Goal: Task Accomplishment & Management: Complete application form

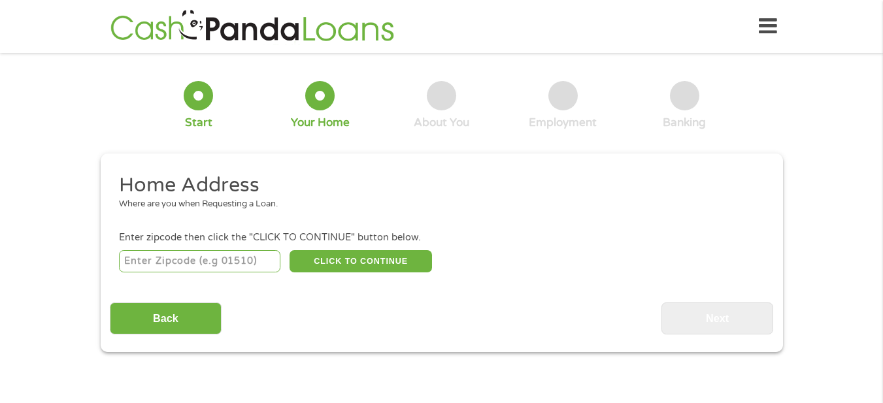
click at [161, 259] on input "number" at bounding box center [199, 261] width 161 height 22
type input "92637"
select select "[US_STATE]"
click at [366, 259] on button "CLICK TO CONTINUE" at bounding box center [361, 261] width 142 height 22
type input "92637"
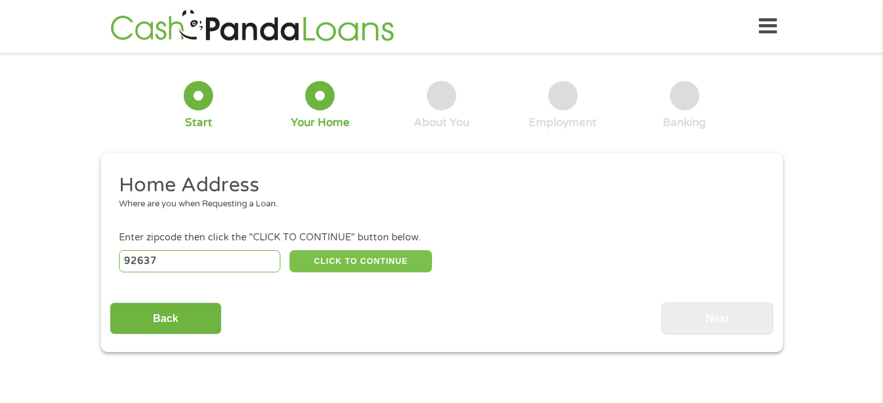
type input "Laguna [PERSON_NAME]"
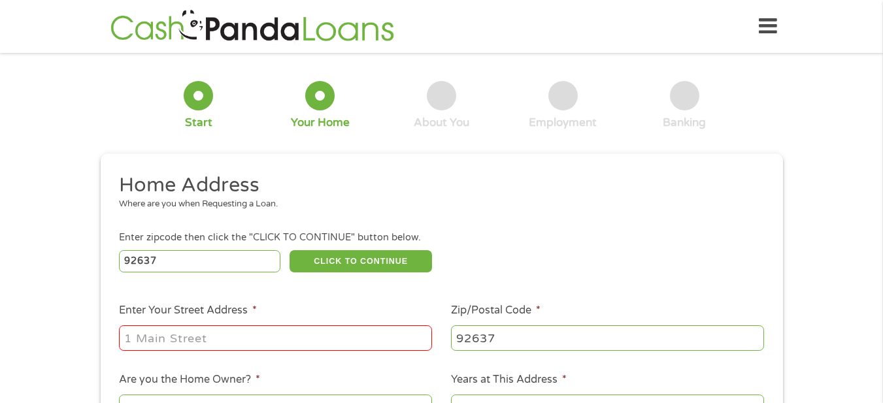
click at [242, 340] on input "Enter Your Street Address *" at bounding box center [275, 337] width 313 height 25
type input "[STREET_ADDRESS][PERSON_NAME]"
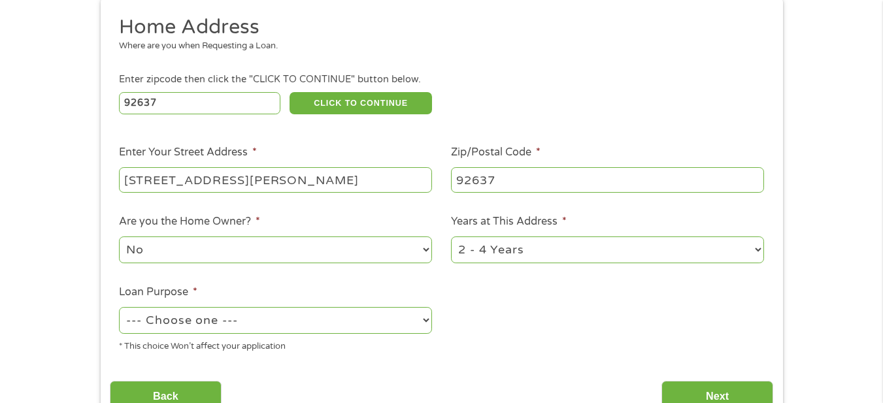
scroll to position [196, 0]
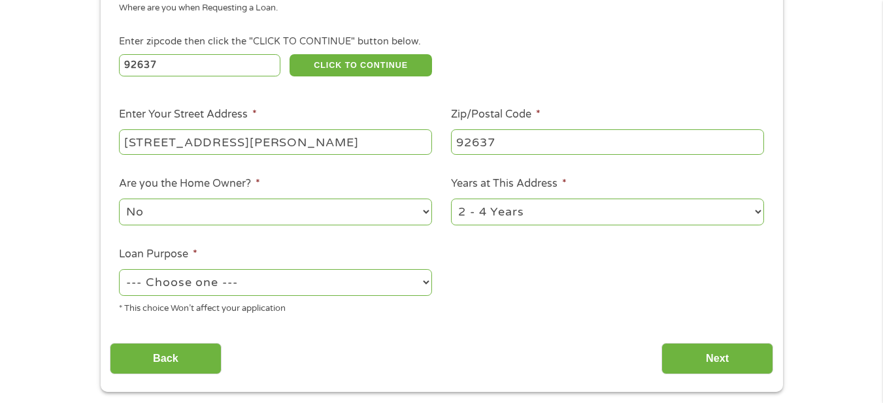
click at [598, 210] on select "1 Year or less 1 - 2 Years 2 - 4 Years Over 4 Years" at bounding box center [607, 212] width 313 height 27
select select "12months"
click at [451, 199] on select "1 Year or less 1 - 2 Years 2 - 4 Years Over 4 Years" at bounding box center [607, 212] width 313 height 27
click at [216, 284] on select "--- Choose one --- Pay Bills Debt Consolidation Home Improvement Major Purchase…" at bounding box center [275, 282] width 313 height 27
select select "shorttermcash"
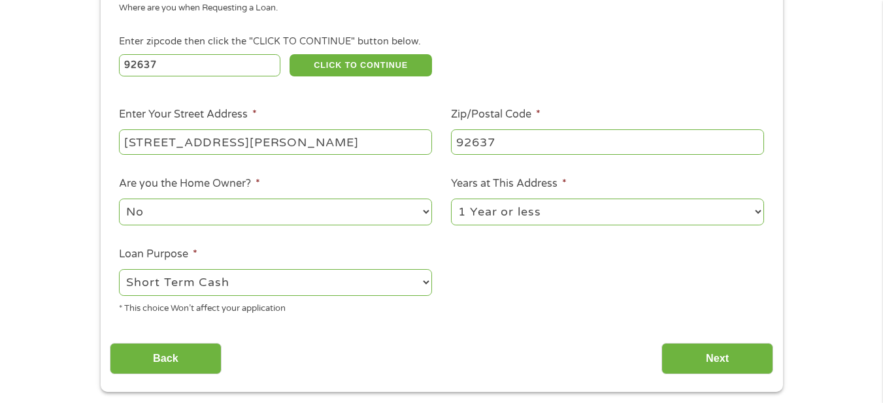
click at [119, 269] on select "--- Choose one --- Pay Bills Debt Consolidation Home Improvement Major Purchase…" at bounding box center [275, 282] width 313 height 27
click at [722, 360] on input "Next" at bounding box center [717, 359] width 112 height 32
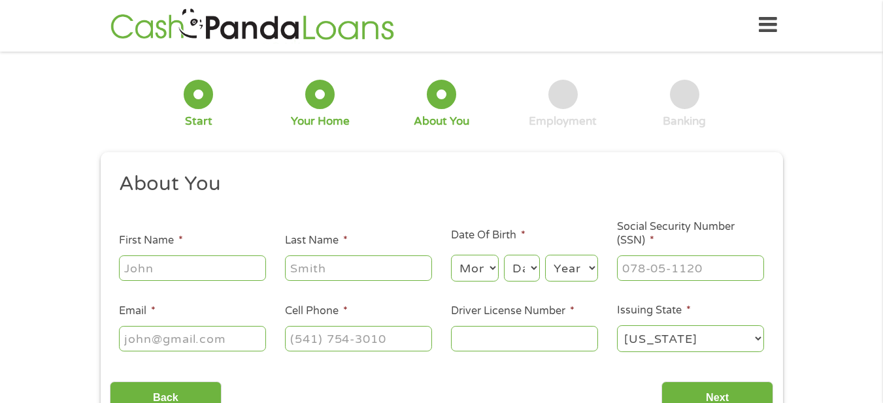
scroll to position [0, 0]
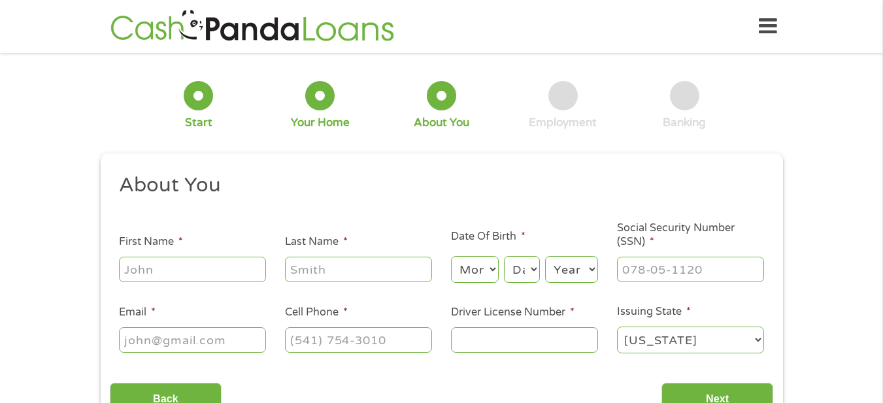
click at [223, 274] on input "First Name *" at bounding box center [192, 269] width 147 height 25
type input "[PERSON_NAME]"
type input "[EMAIL_ADDRESS][DOMAIN_NAME]"
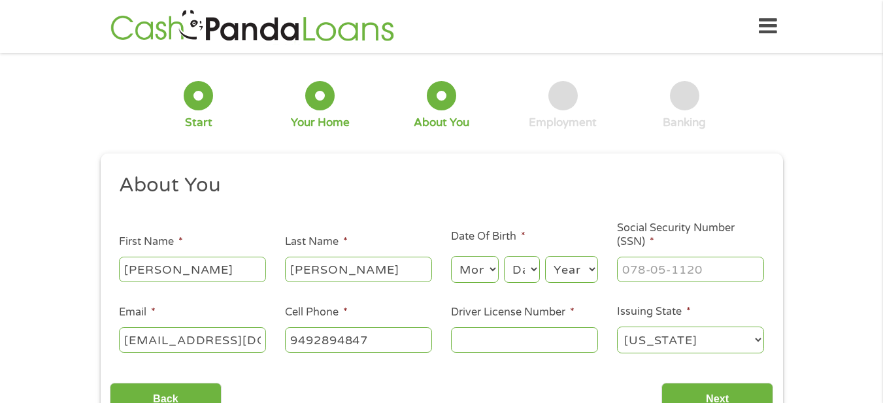
type input "[PHONE_NUMBER]"
click at [484, 263] on select "Month 1 2 3 4 5 6 7 8 9 10 11 12" at bounding box center [475, 269] width 48 height 27
select select "11"
click at [451, 256] on select "Month 1 2 3 4 5 6 7 8 9 10 11 12" at bounding box center [475, 269] width 48 height 27
click at [527, 267] on select "Day 1 2 3 4 5 6 7 8 9 10 11 12 13 14 15 16 17 18 19 20 21 22 23 24 25 26 27 28 …" at bounding box center [521, 269] width 35 height 27
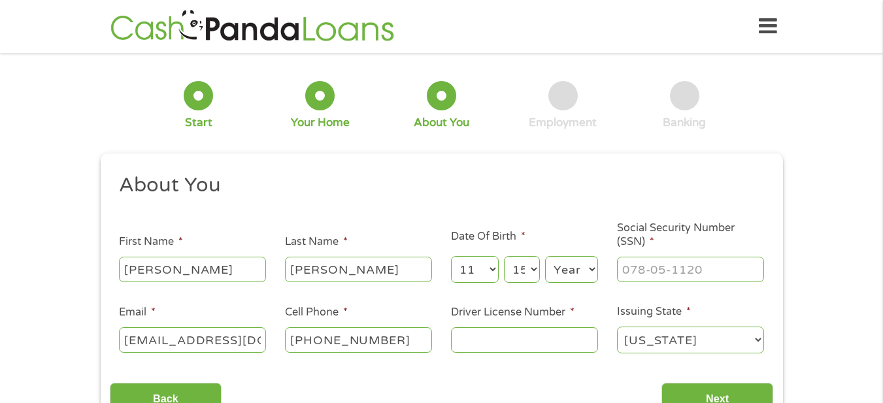
click at [504, 256] on select "Day 1 2 3 4 5 6 7 8 9 10 11 12 13 14 15 16 17 18 19 20 21 22 23 24 25 26 27 28 …" at bounding box center [521, 269] width 35 height 27
click at [569, 269] on select "Year [DATE] 2006 2005 2004 2003 2002 2001 2000 1999 1998 1997 1996 1995 1994 19…" at bounding box center [571, 269] width 53 height 27
click at [512, 268] on select "Day 1 2 3 4 5 6 7 8 9 10 11 12 13 14 15 16 17 18 19 20 21 22 23 24 25 26 27 28 …" at bounding box center [521, 269] width 35 height 27
select select "14"
click at [504, 256] on select "Day 1 2 3 4 5 6 7 8 9 10 11 12 13 14 15 16 17 18 19 20 21 22 23 24 25 26 27 28 …" at bounding box center [521, 269] width 35 height 27
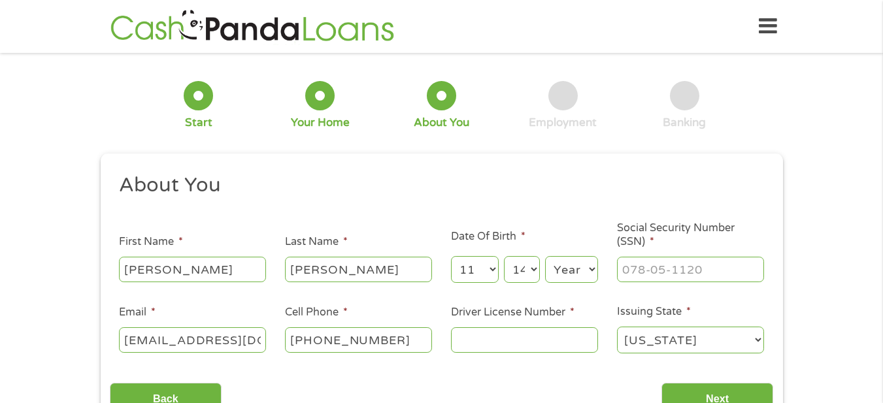
click at [567, 269] on select "Year [DATE] 2006 2005 2004 2003 2002 2001 2000 1999 1998 1997 1996 1995 1994 19…" at bounding box center [571, 269] width 53 height 27
select select "1958"
click at [545, 256] on select "Year [DATE] 2006 2005 2004 2003 2002 2001 2000 1999 1998 1997 1996 1995 1994 19…" at bounding box center [571, 269] width 53 height 27
click at [649, 268] on input "___-__-____" at bounding box center [690, 269] width 147 height 25
type input "547-59-8344"
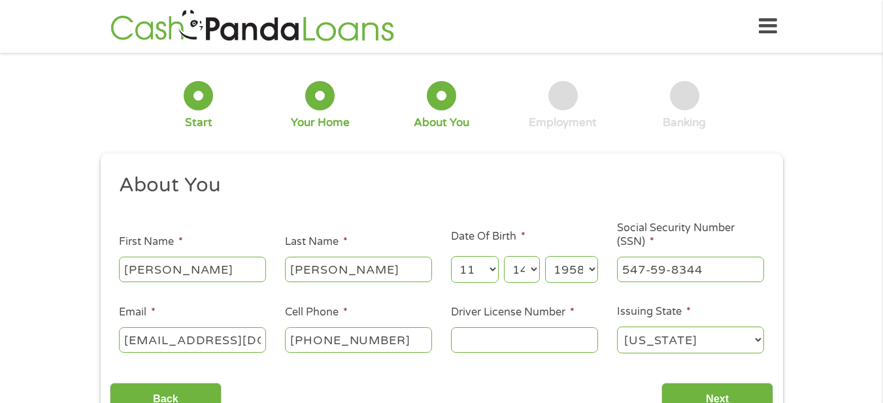
click at [458, 342] on input "Driver License Number *" at bounding box center [524, 339] width 147 height 25
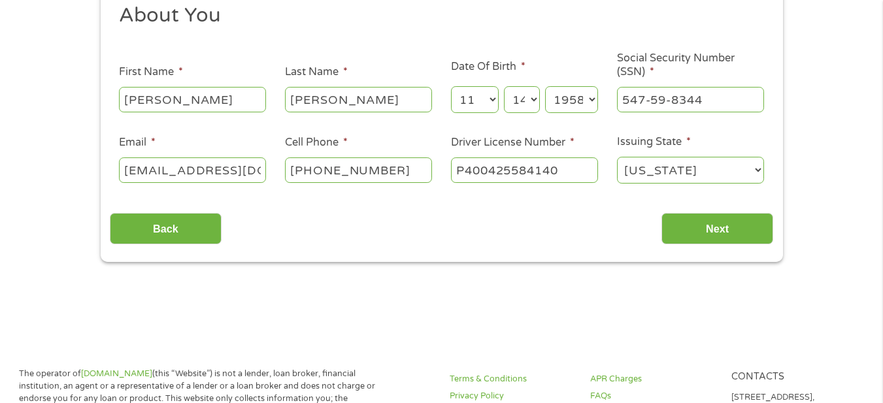
scroll to position [196, 0]
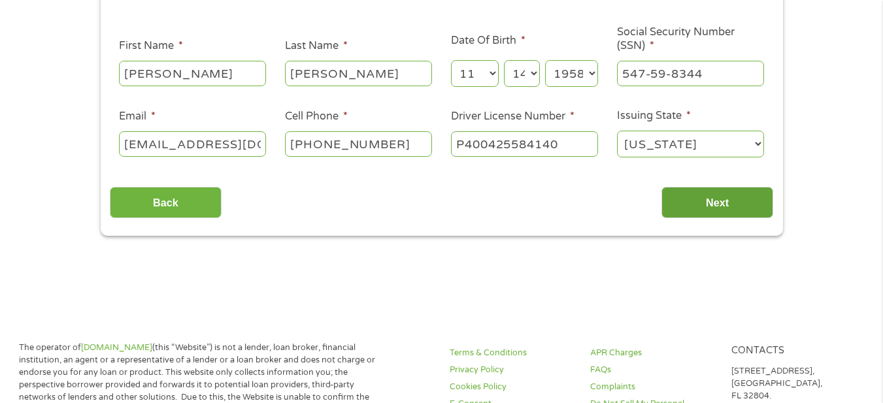
type input "P400425584140"
click at [716, 203] on input "Next" at bounding box center [717, 203] width 112 height 32
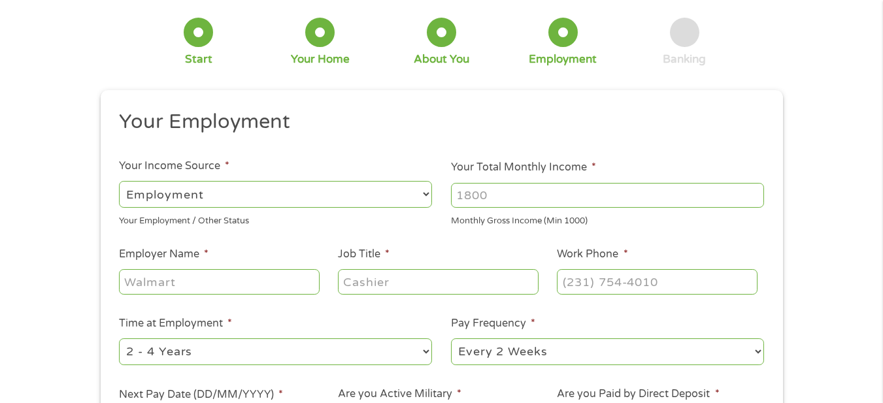
scroll to position [0, 0]
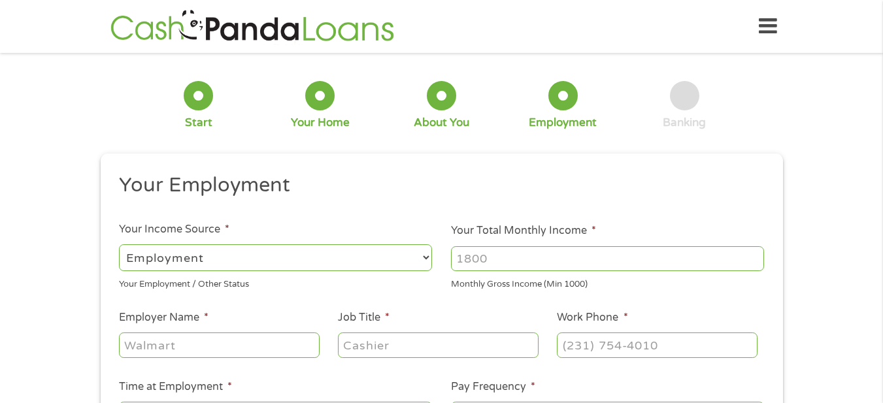
click at [250, 259] on select "--- Choose one --- Employment [DEMOGRAPHIC_DATA] Benefits" at bounding box center [275, 257] width 313 height 27
click at [119, 244] on select "--- Choose one --- Employment [DEMOGRAPHIC_DATA] Benefits" at bounding box center [275, 257] width 313 height 27
click at [509, 261] on input "Your Total Monthly Income *" at bounding box center [607, 258] width 313 height 25
type input "1000"
click at [755, 256] on input "1000" at bounding box center [607, 258] width 313 height 25
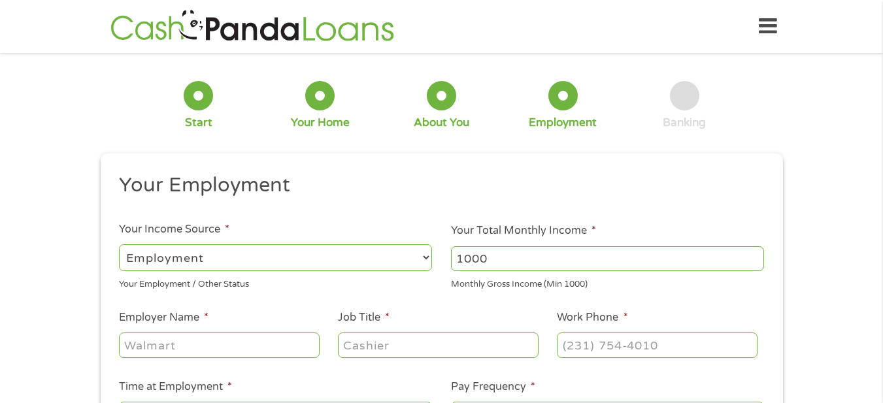
click at [756, 261] on input "1000" at bounding box center [607, 258] width 313 height 25
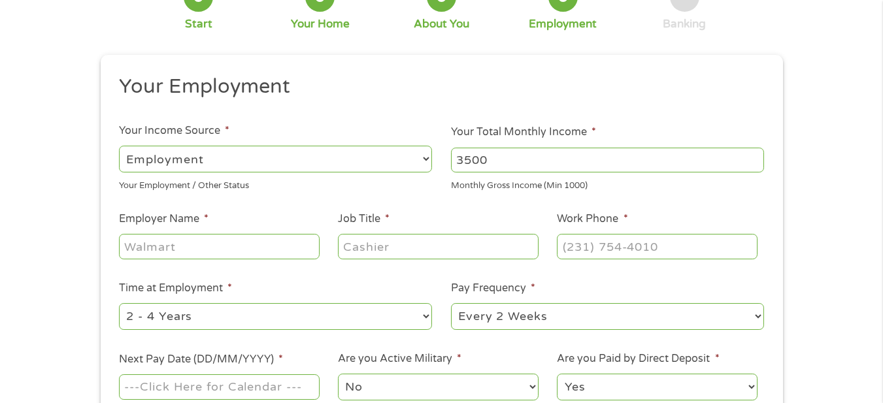
scroll to position [196, 0]
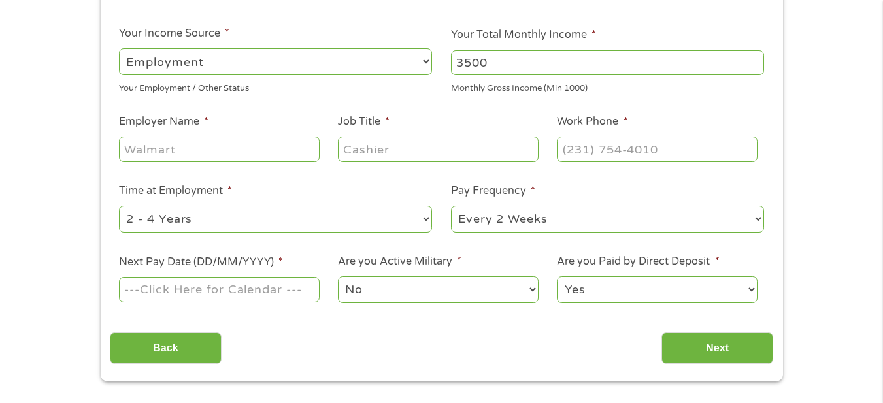
type input "3500"
click at [237, 141] on input "Employer Name *" at bounding box center [219, 149] width 200 height 25
type input "Oakmont Management Group"
type input "Front Desk Concierge"
click at [570, 146] on input "(___) ___-____" at bounding box center [657, 149] width 200 height 25
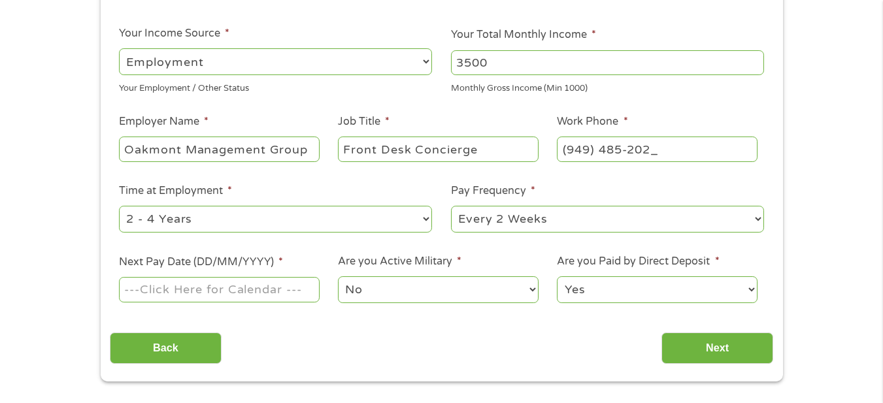
type input "[PHONE_NUMBER]"
drag, startPoint x: 237, startPoint y: 217, endPoint x: 230, endPoint y: 217, distance: 7.2
click at [237, 217] on select "--- Choose one --- 1 Year or less 1 - 2 Years 2 - 4 Years Over 4 Years" at bounding box center [275, 219] width 313 height 27
select select "12months"
click at [119, 206] on select "--- Choose one --- 1 Year or less 1 - 2 Years 2 - 4 Years Over 4 Years" at bounding box center [275, 219] width 313 height 27
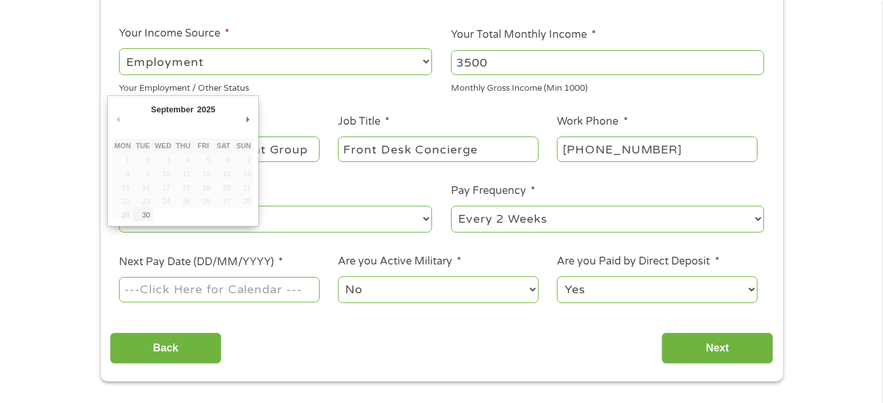
click at [138, 288] on input "Next Pay Date (DD/MM/YYYY) *" at bounding box center [219, 289] width 200 height 25
type input "[DATE]"
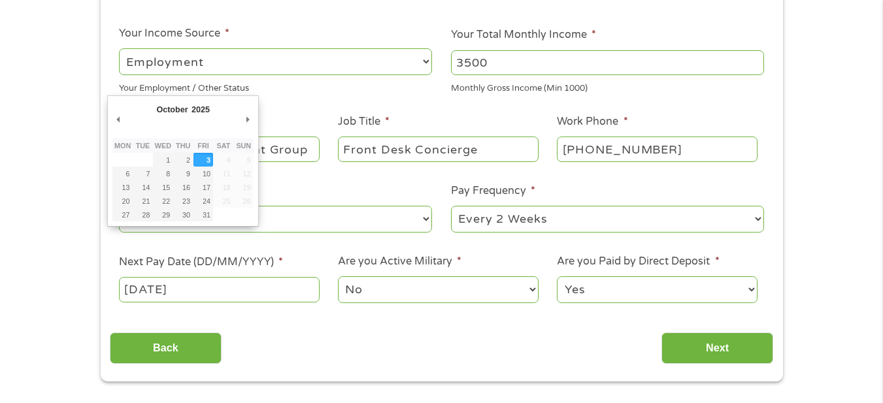
click at [231, 285] on input "[DATE]" at bounding box center [219, 289] width 200 height 25
click at [690, 346] on input "Next" at bounding box center [717, 349] width 112 height 32
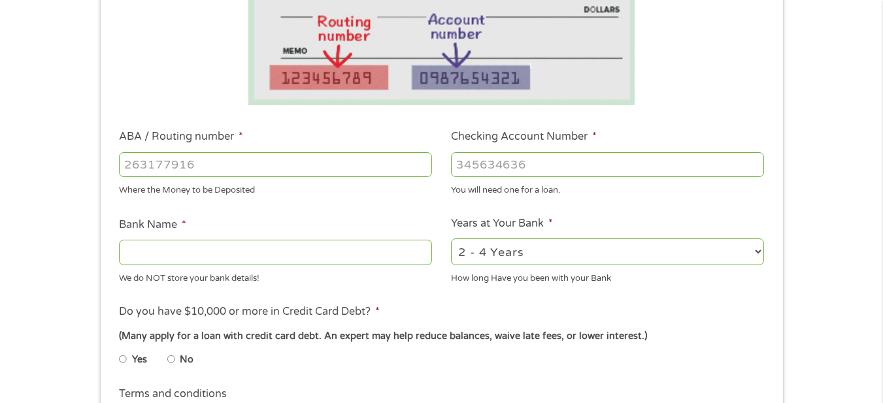
scroll to position [327, 0]
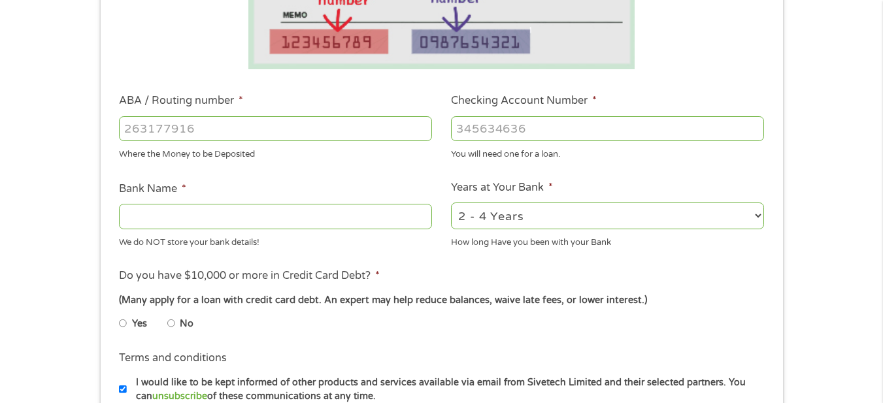
click at [227, 133] on input "ABA / Routing number *" at bounding box center [275, 128] width 313 height 25
type input "031101279"
type input "THE BANCORP BANK"
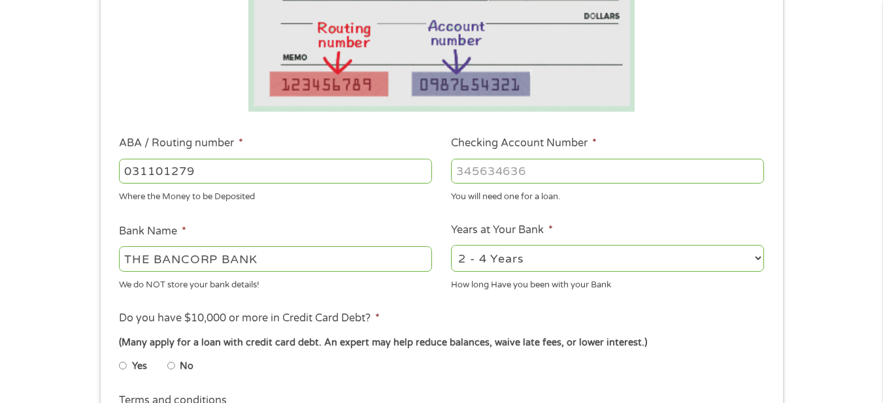
scroll to position [261, 0]
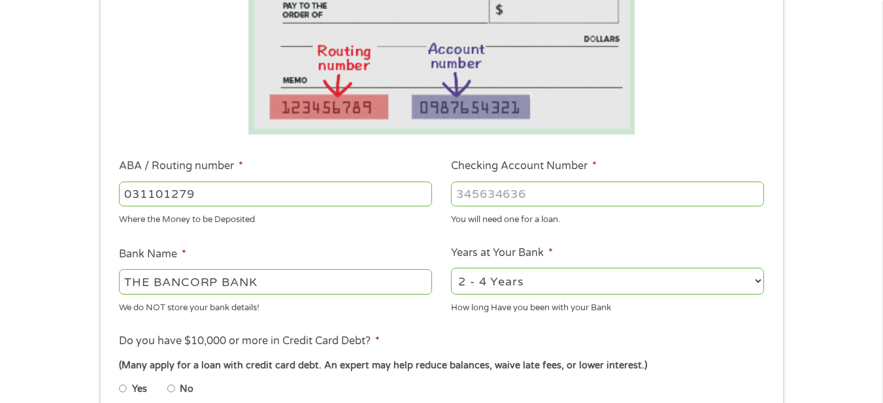
type input "031101279"
click at [477, 193] on input "Checking Account Number *" at bounding box center [607, 194] width 313 height 25
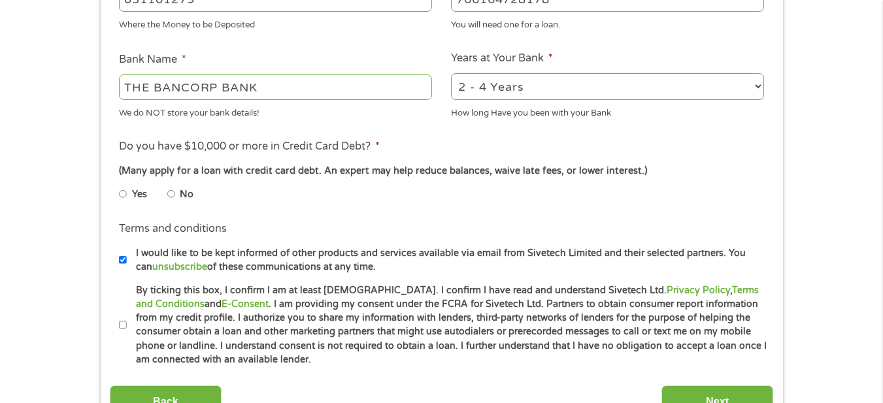
scroll to position [457, 0]
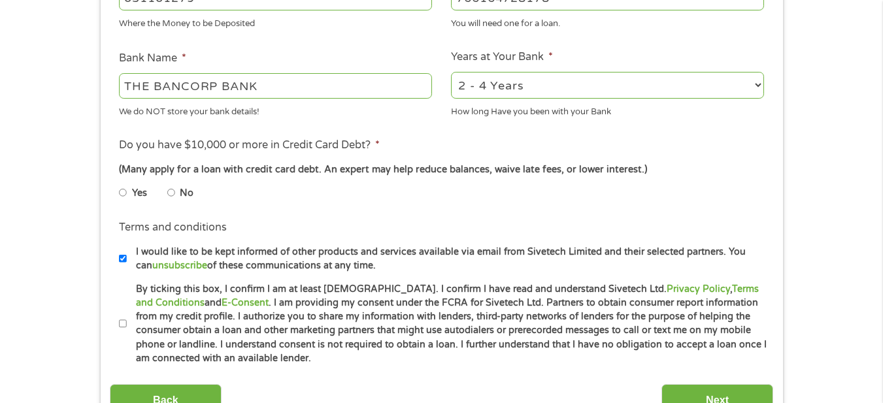
type input "766164728178"
click at [502, 84] on select "2 - 4 Years 6 - 12 Months 1 - 2 Years Over 4 Years" at bounding box center [607, 85] width 313 height 27
select select "12months"
click at [451, 72] on select "2 - 4 Years 6 - 12 Months 1 - 2 Years Over 4 Years" at bounding box center [607, 85] width 313 height 27
click at [173, 193] on input "No" at bounding box center [171, 192] width 8 height 21
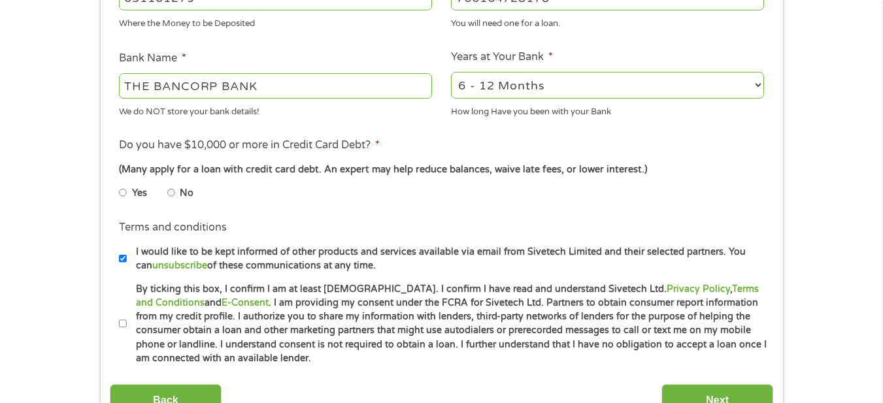
radio input "true"
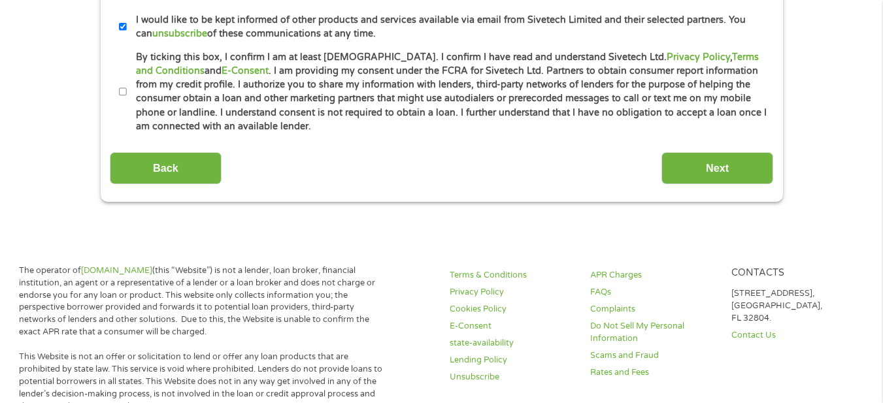
scroll to position [719, 0]
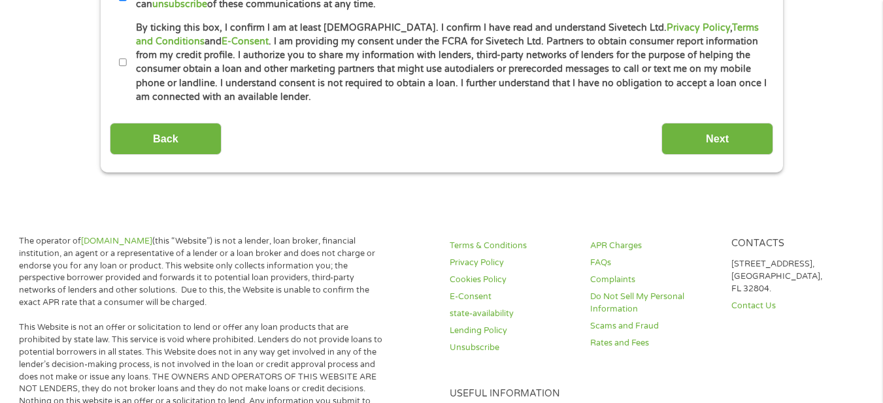
click at [121, 62] on input "By ticking this box, I confirm I am at least [DEMOGRAPHIC_DATA]. I confirm I ha…" at bounding box center [123, 62] width 8 height 21
checkbox input "true"
click at [713, 146] on input "Next" at bounding box center [717, 139] width 112 height 32
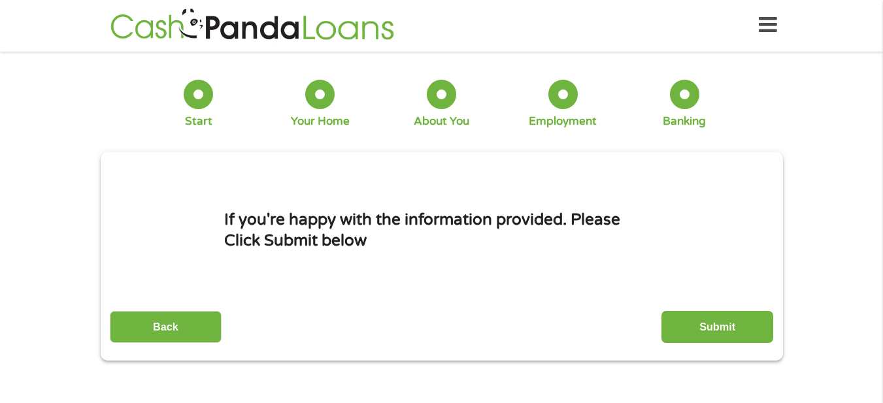
scroll to position [0, 0]
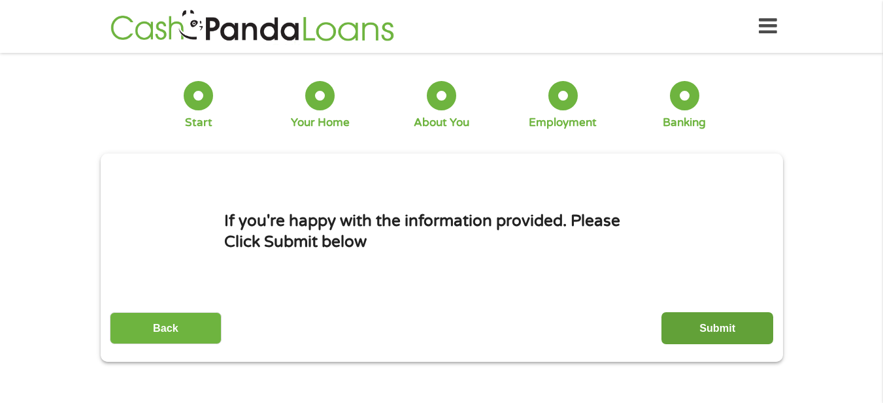
click at [714, 323] on input "Submit" at bounding box center [717, 328] width 112 height 32
